Goal: Transaction & Acquisition: Subscribe to service/newsletter

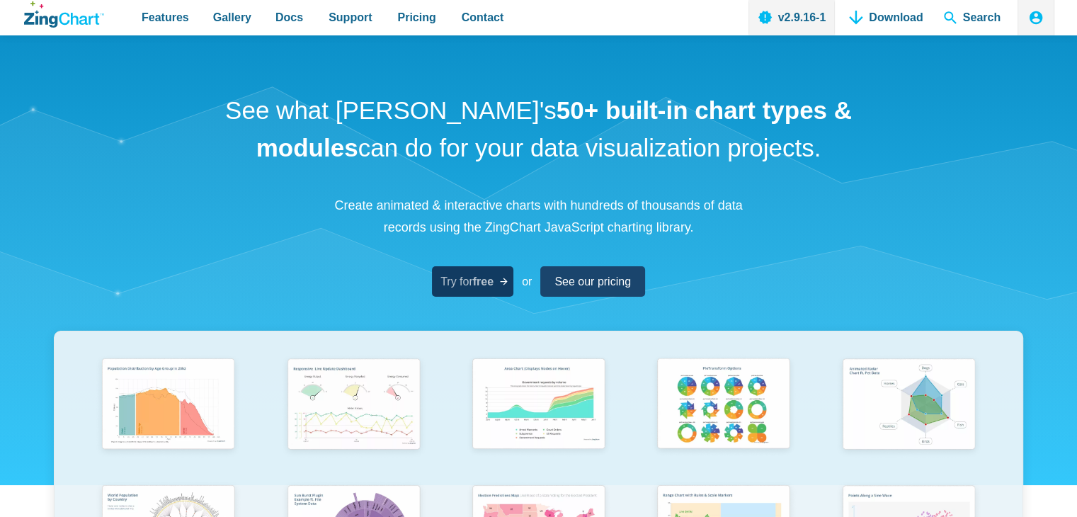
click at [465, 269] on link "Try for free" at bounding box center [472, 281] width 81 height 30
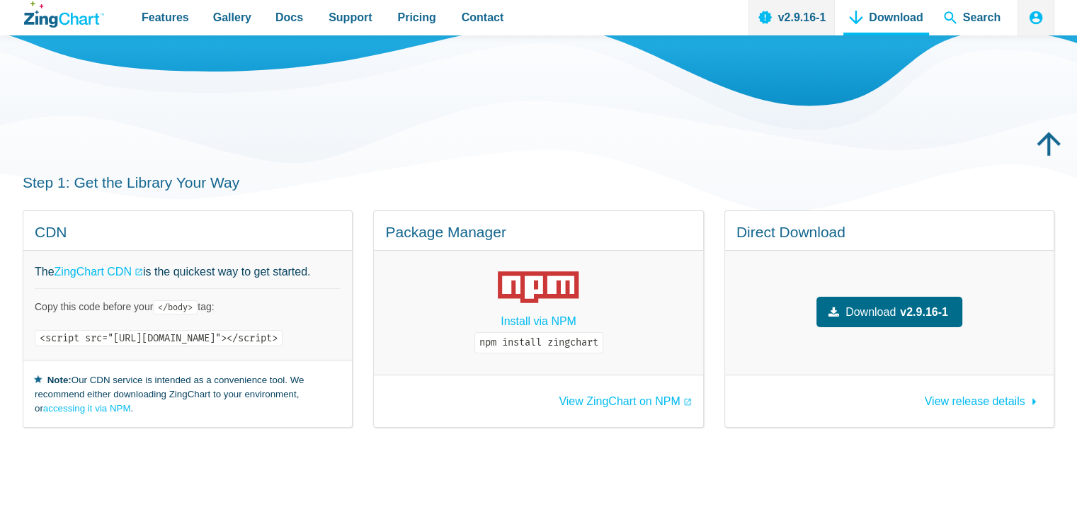
scroll to position [130, 0]
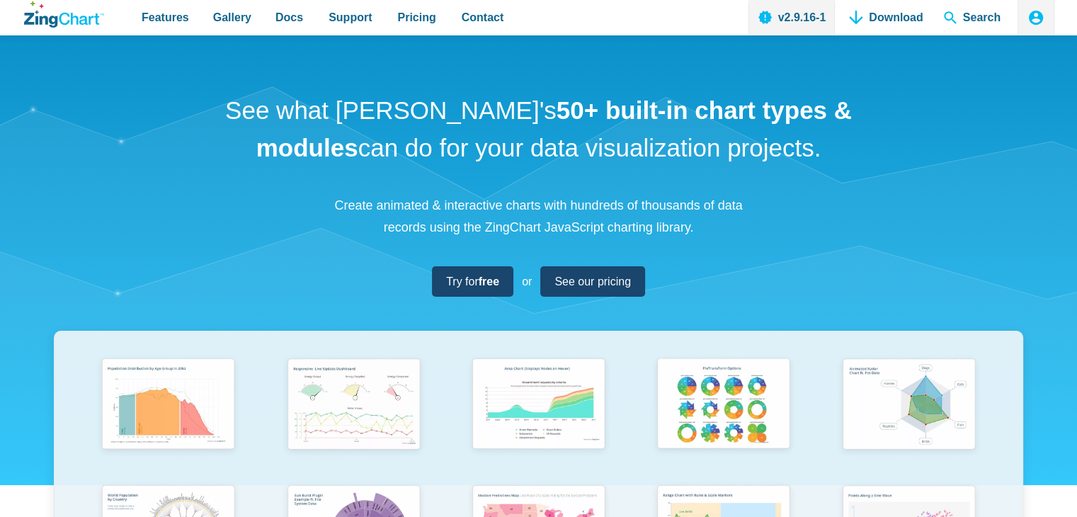
click at [1037, 23] on icon "App Header" at bounding box center [1036, 18] width 14 height 14
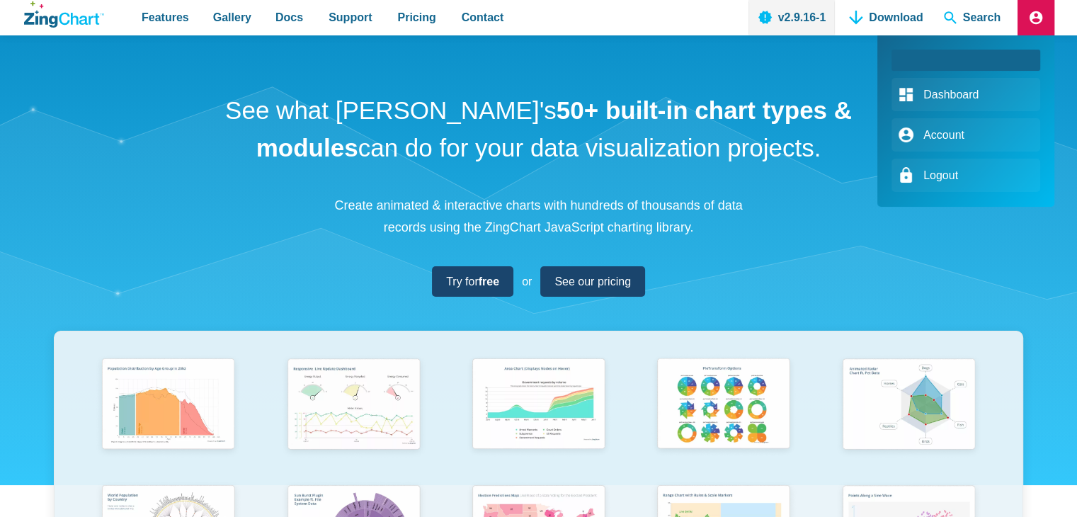
click at [866, 106] on div "App Header" at bounding box center [538, 258] width 1077 height 517
